Goal: Information Seeking & Learning: Compare options

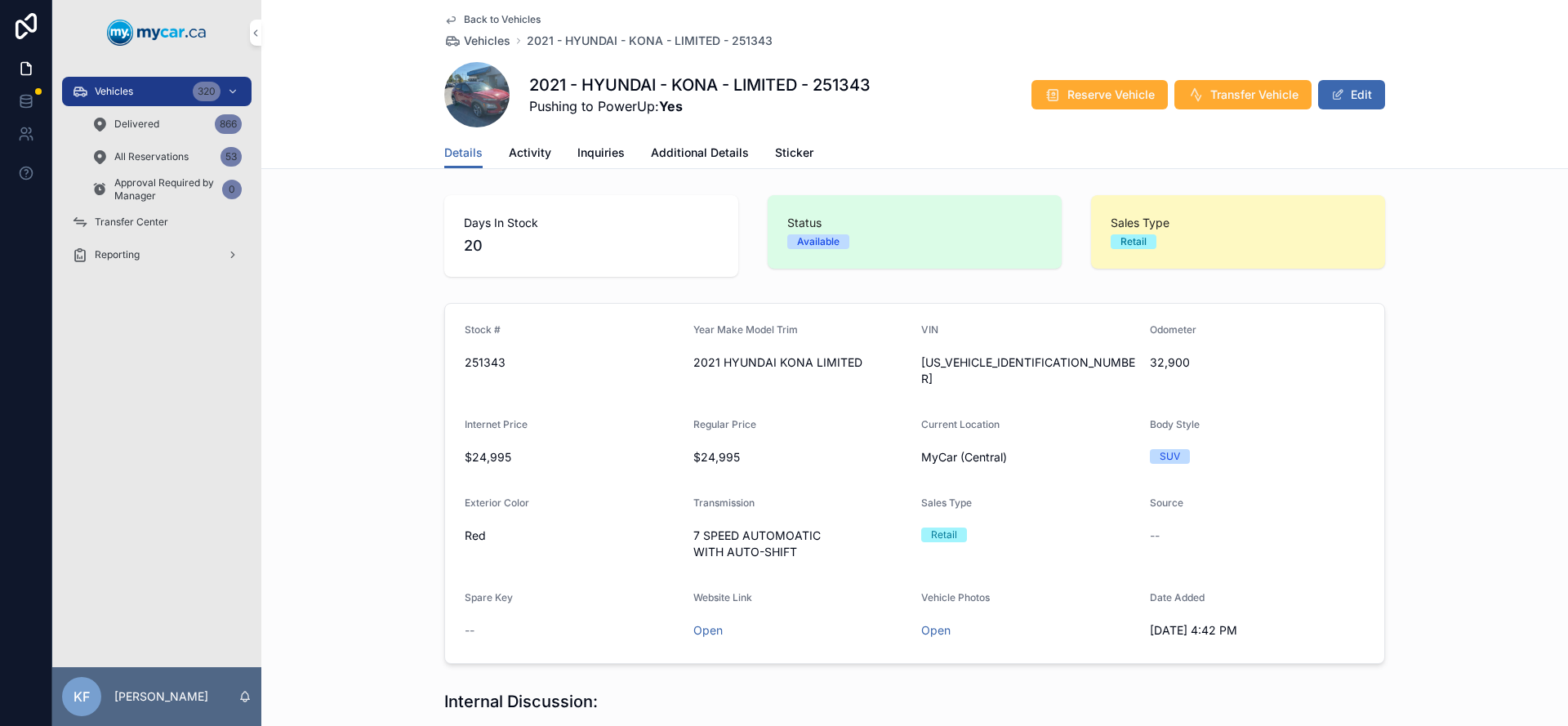
click at [513, 15] on span "Back to Vehicles" at bounding box center [501, 19] width 77 height 13
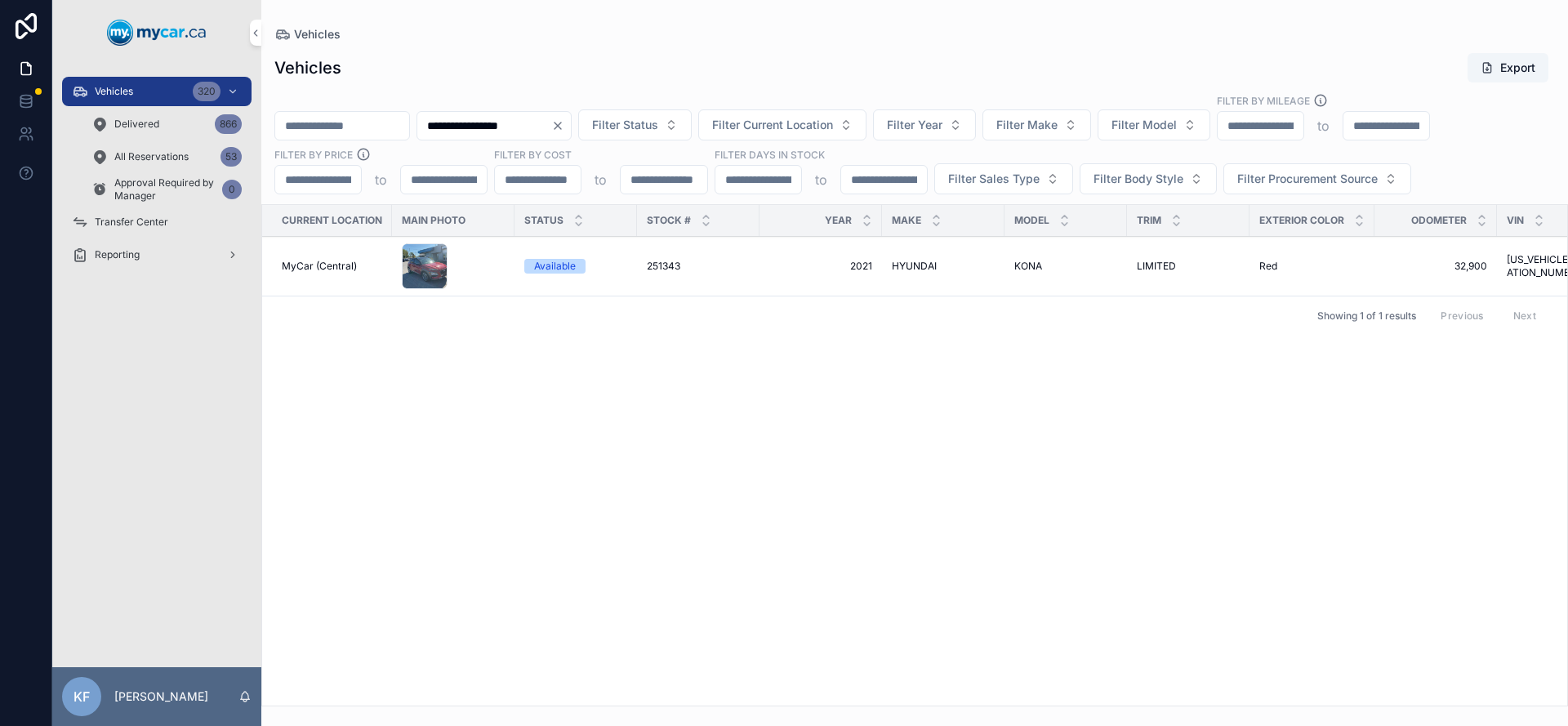
click at [564, 129] on icon "Clear" at bounding box center [557, 126] width 13 height 13
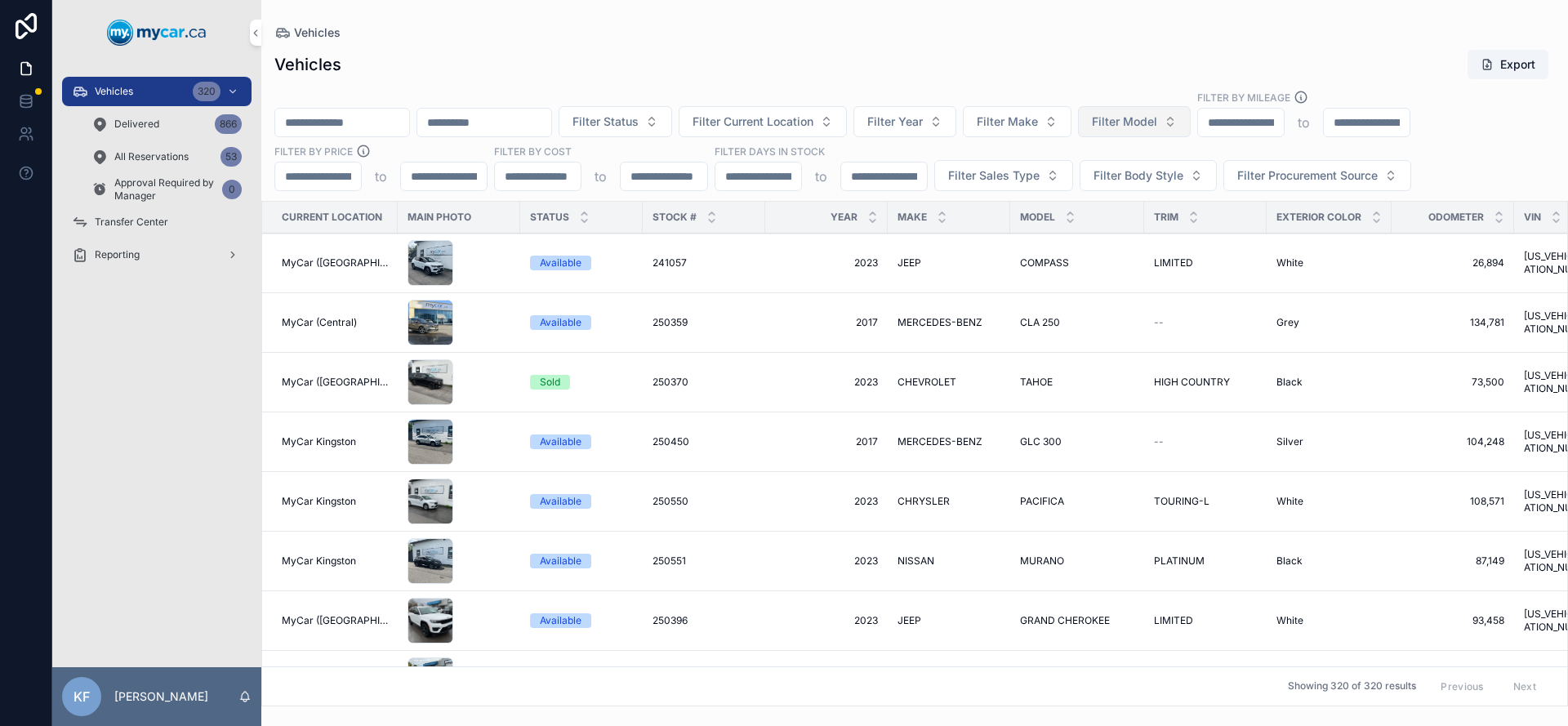
click at [1157, 124] on span "Filter Model" at bounding box center [1124, 121] width 65 height 16
type input "********"
click at [1214, 190] on div "[GEOGRAPHIC_DATA]" at bounding box center [1176, 188] width 227 height 26
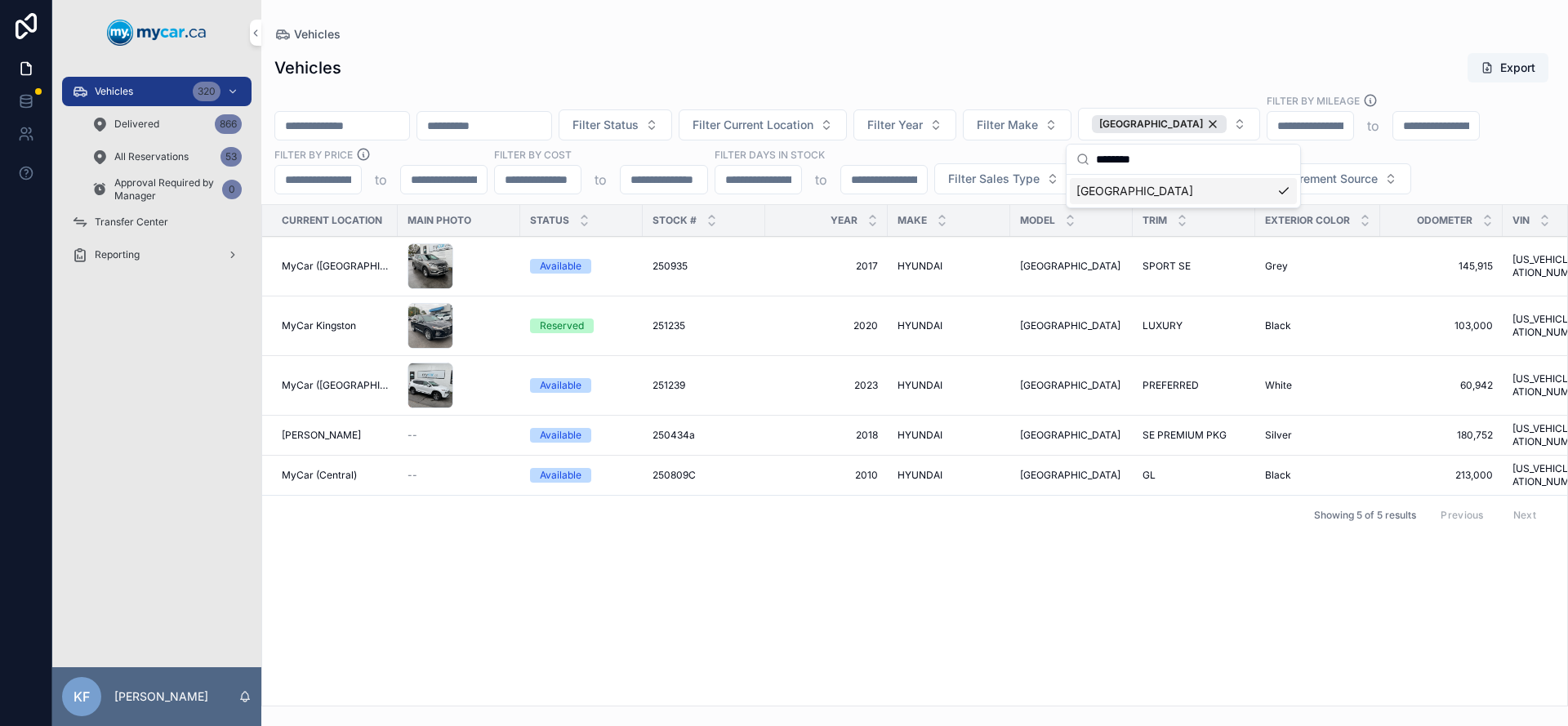
click at [1123, 93] on div "Filter Status Filter Current Location Filter Year Filter Make SANTA FE Filter B…" at bounding box center [914, 144] width 1307 height 102
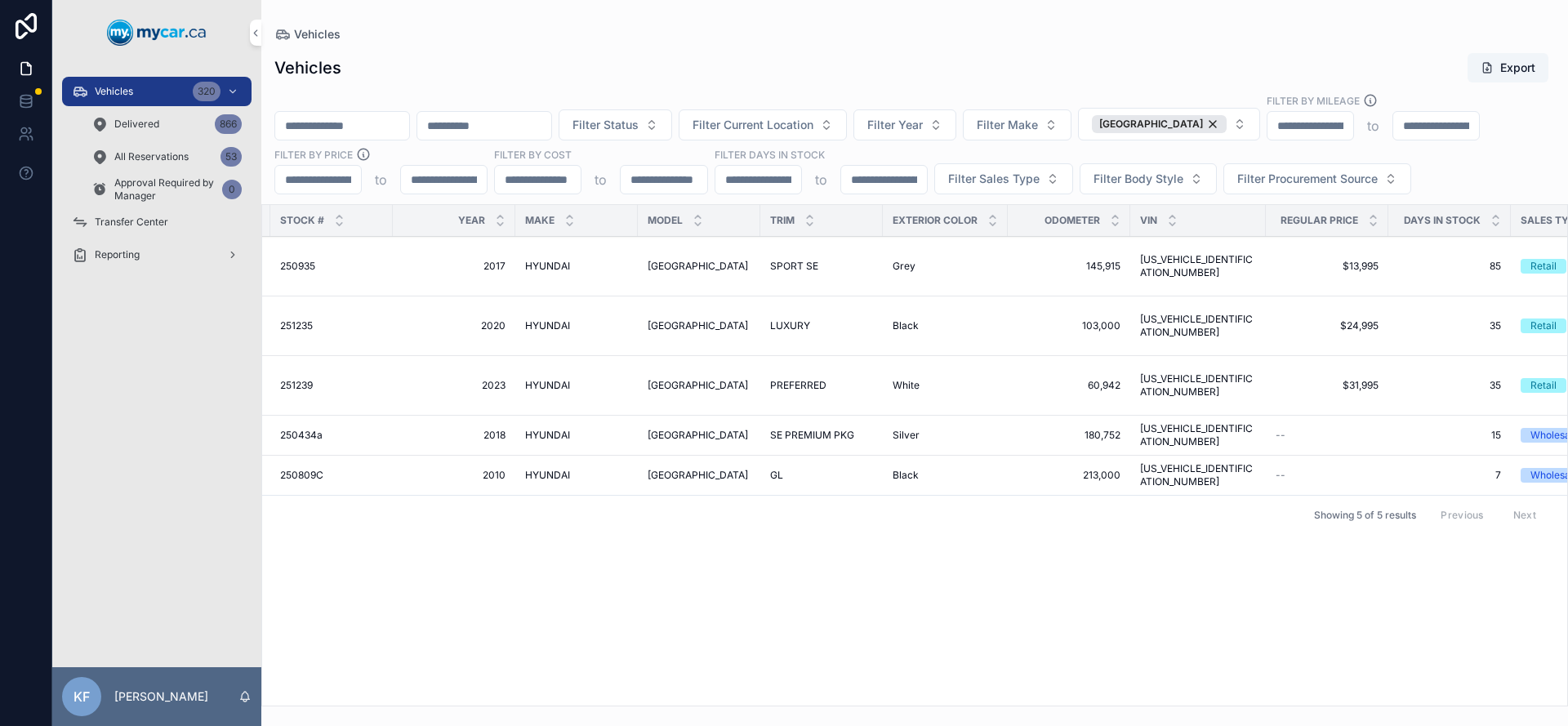
scroll to position [0, 375]
click at [1221, 265] on span "[US_VEHICLE_IDENTIFICATION_NUMBER]" at bounding box center [1195, 266] width 116 height 26
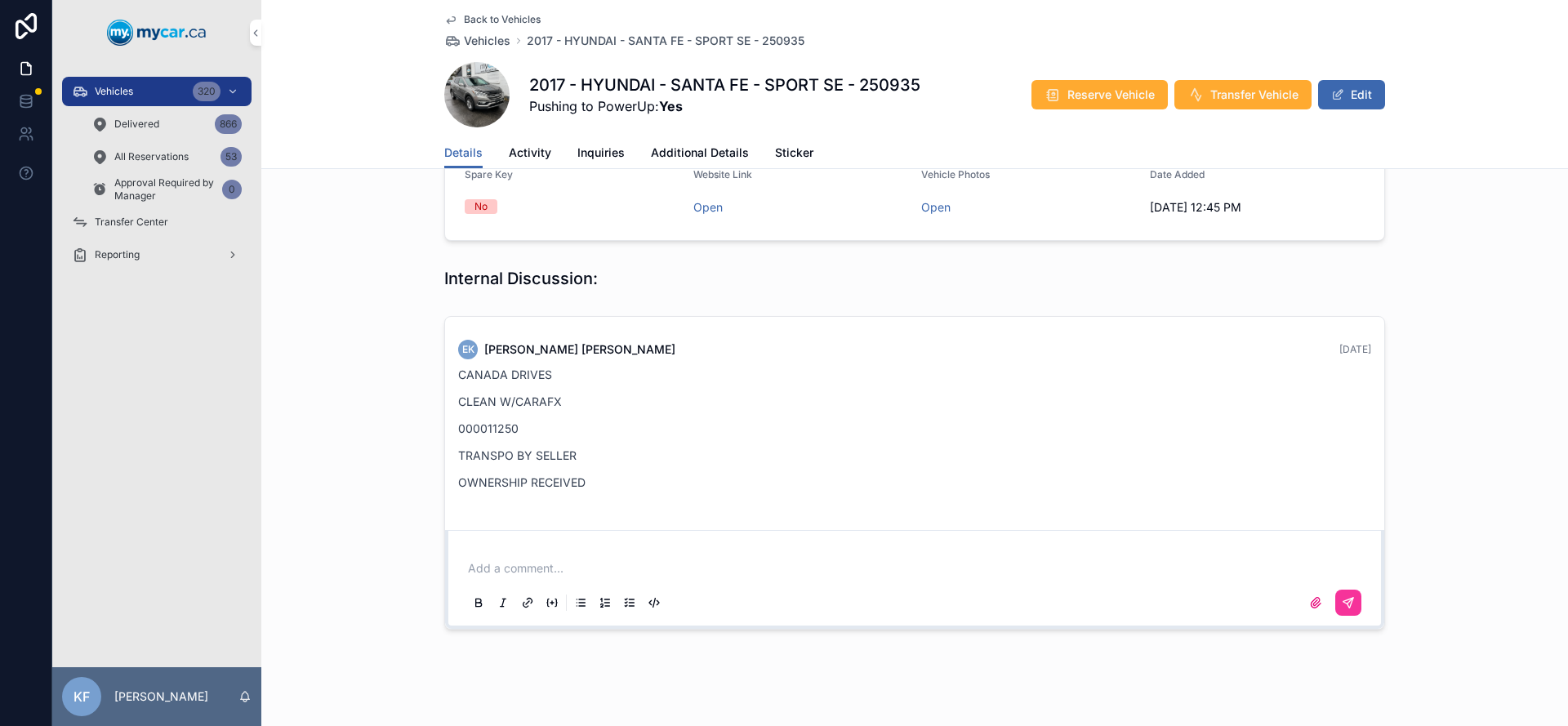
scroll to position [393, 0]
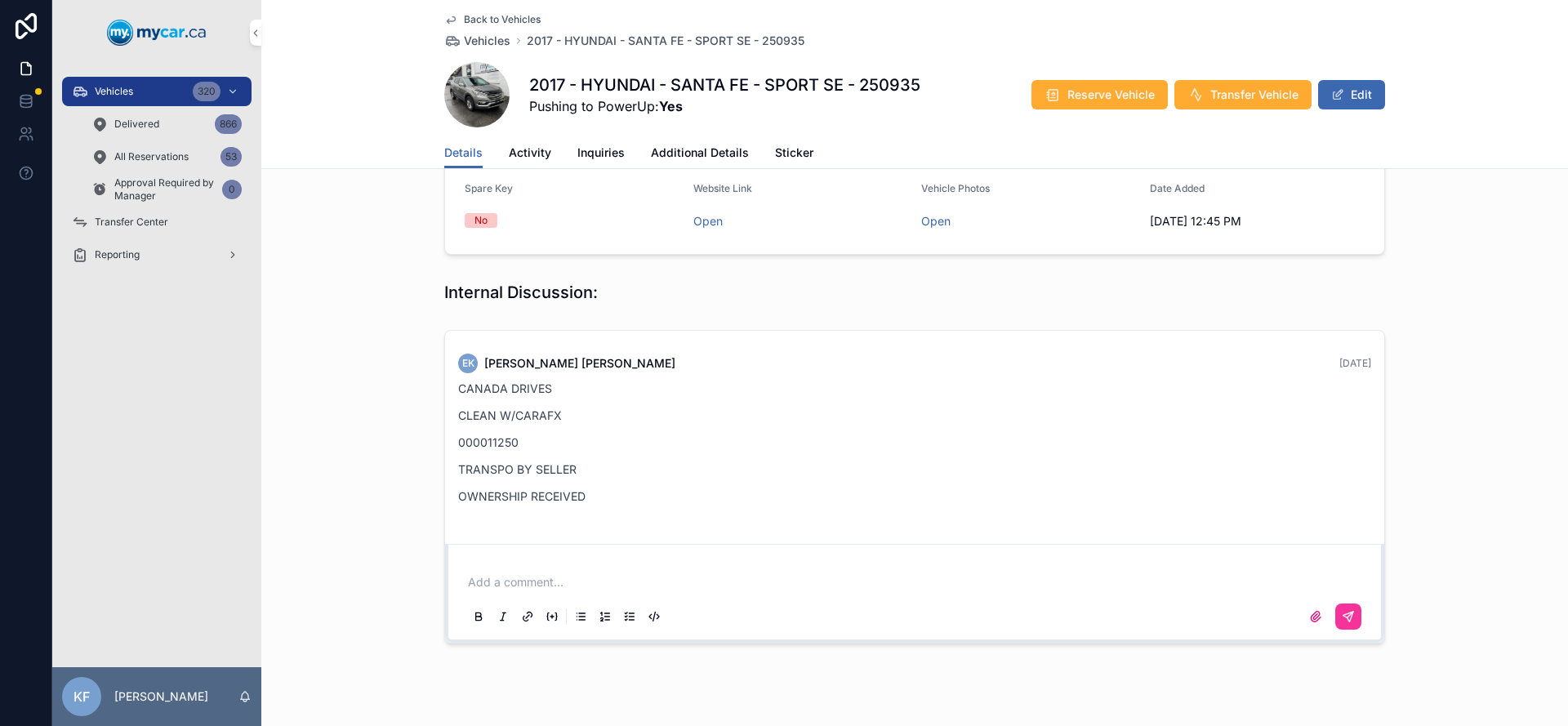
click at [514, 15] on span "Back to Vehicles" at bounding box center [501, 19] width 77 height 13
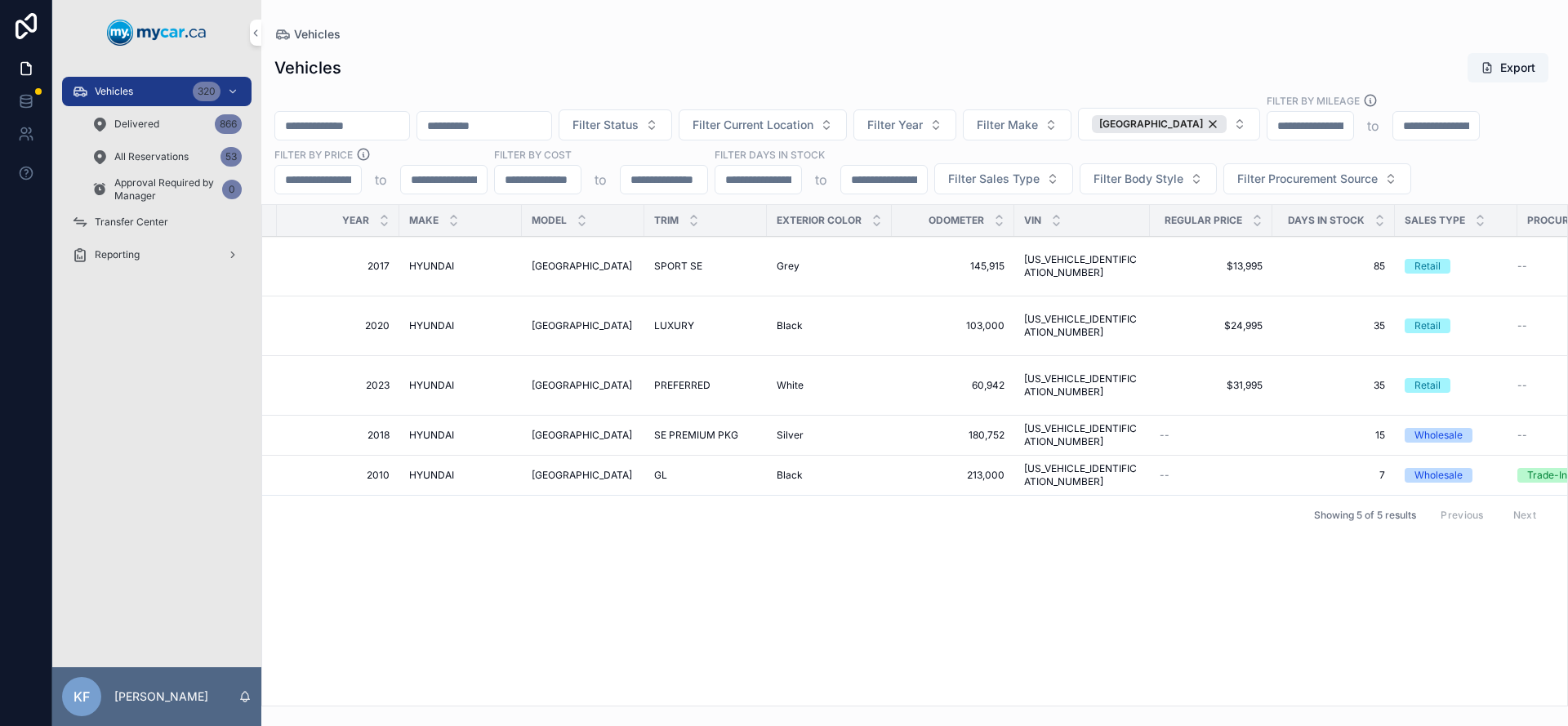
scroll to position [0, 458]
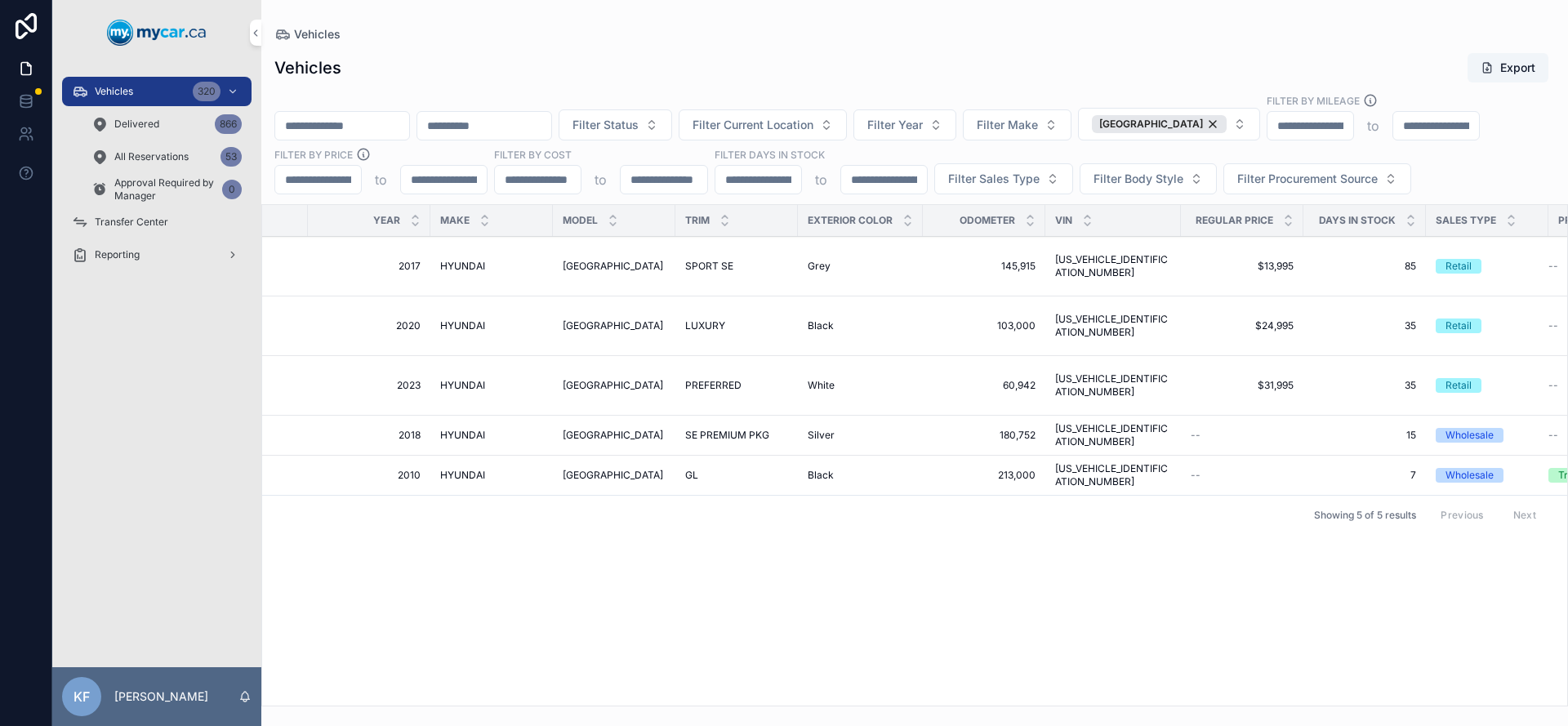
click at [680, 242] on td "SPORT SE SPORT SE" at bounding box center [736, 266] width 122 height 59
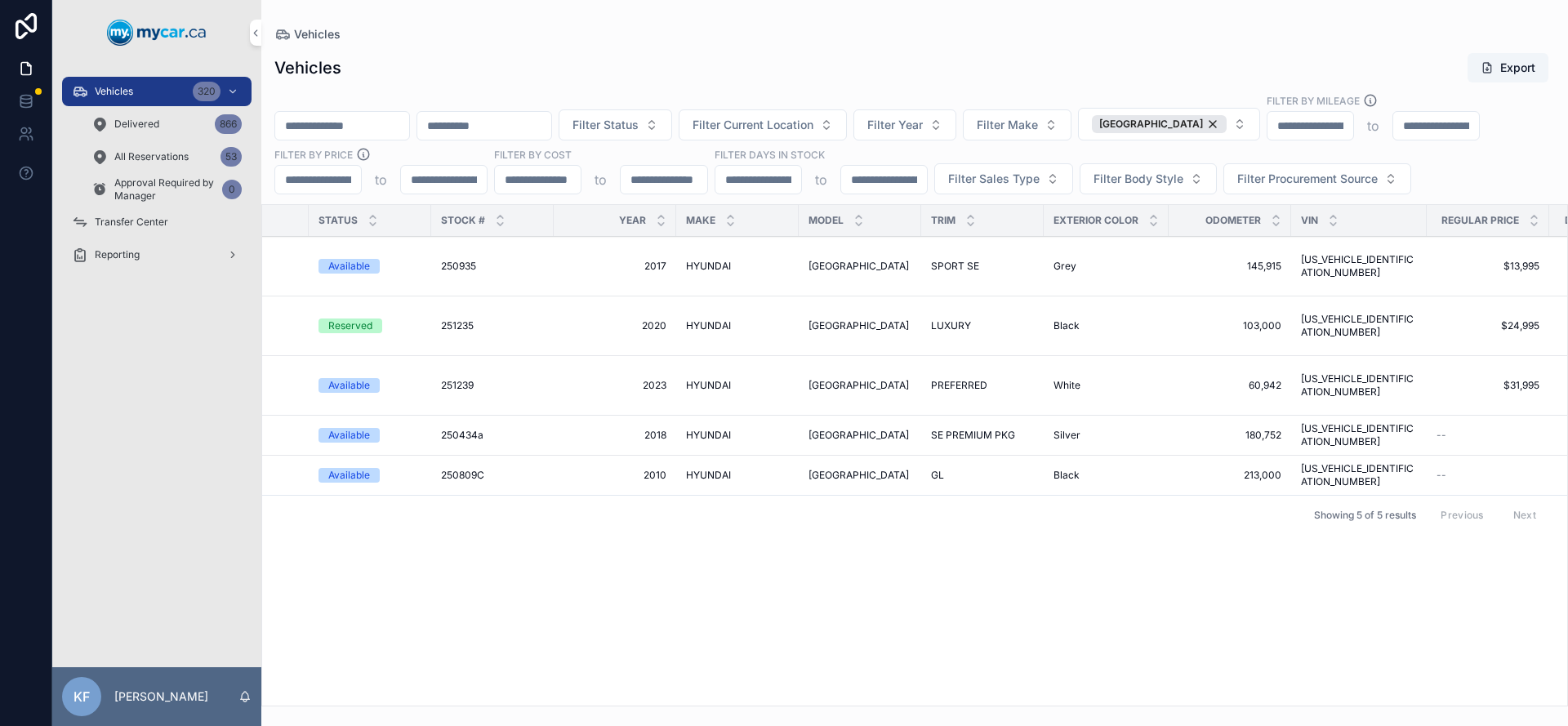
scroll to position [0, 104]
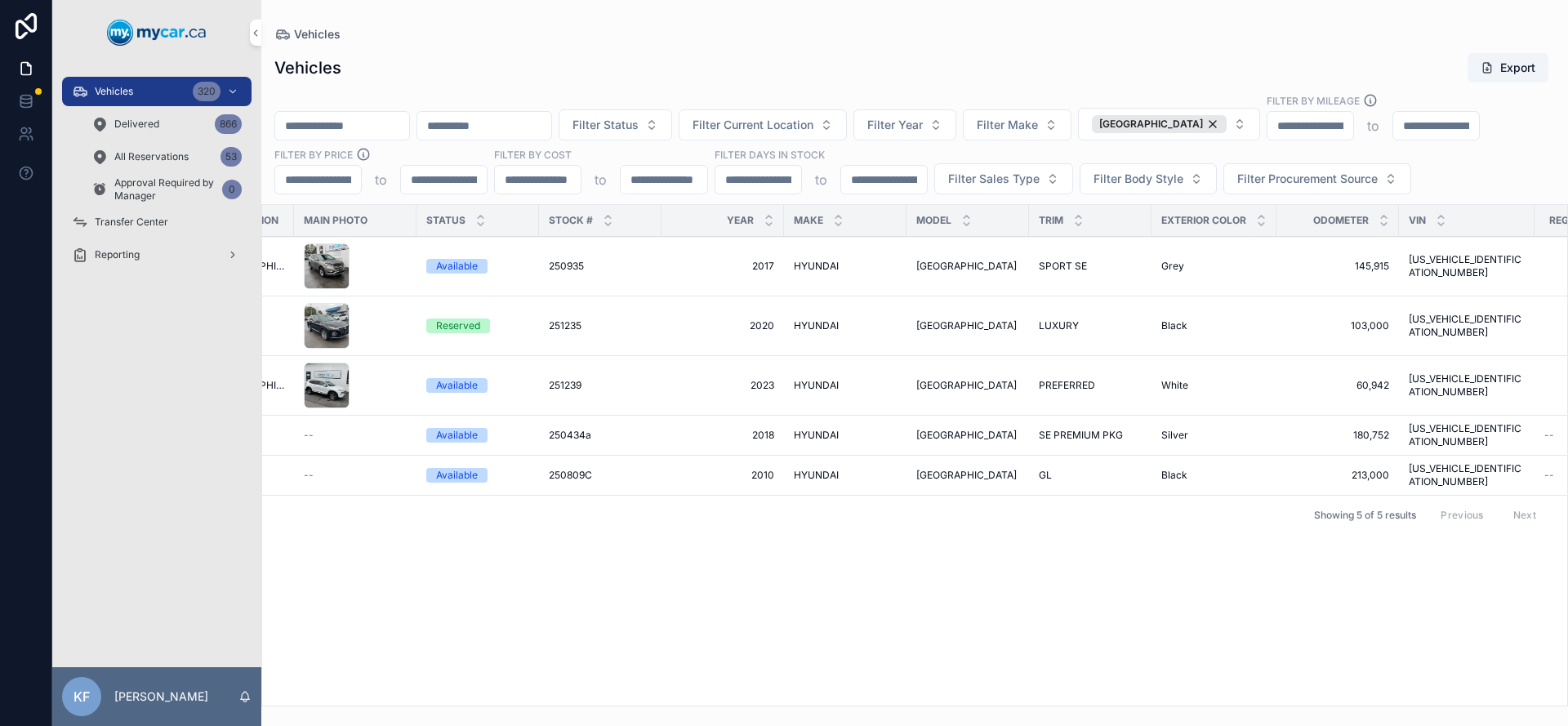
click at [945, 261] on span "[GEOGRAPHIC_DATA]" at bounding box center [966, 266] width 101 height 13
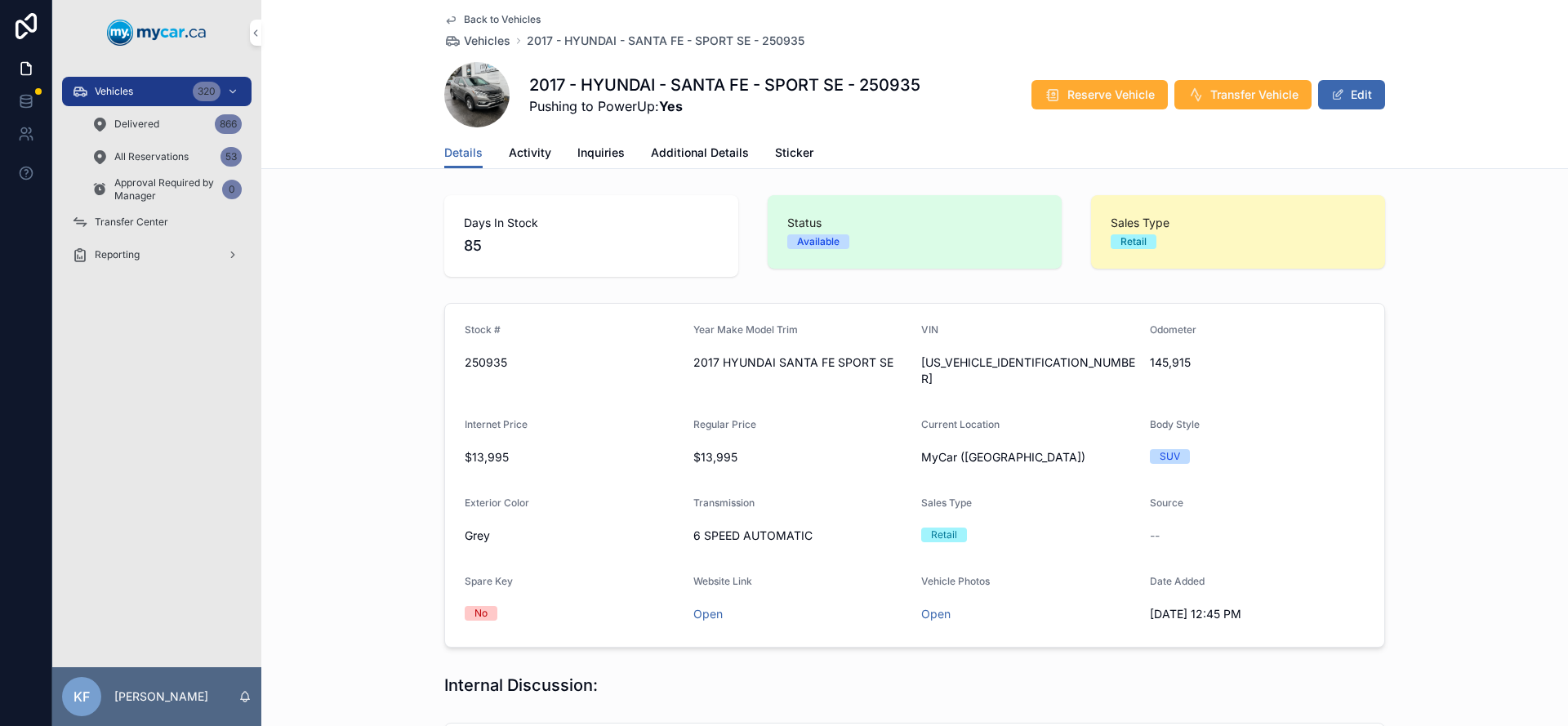
click at [529, 22] on span "Back to Vehicles" at bounding box center [501, 19] width 77 height 13
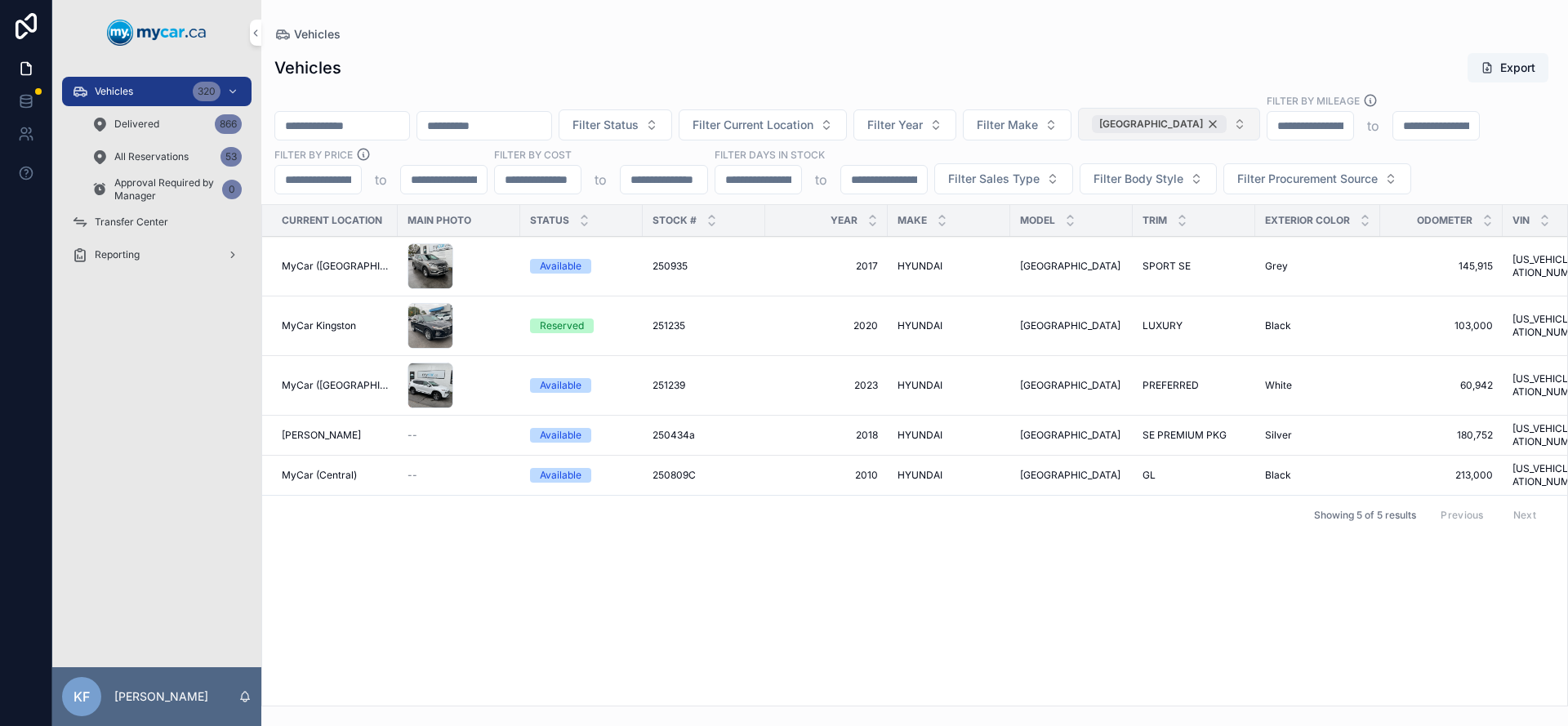
click at [1196, 122] on div "[GEOGRAPHIC_DATA]" at bounding box center [1159, 124] width 135 height 18
